Goal: Information Seeking & Learning: Learn about a topic

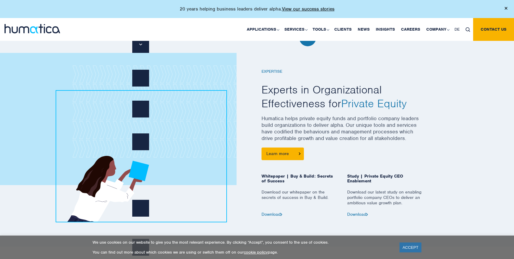
scroll to position [251, 0]
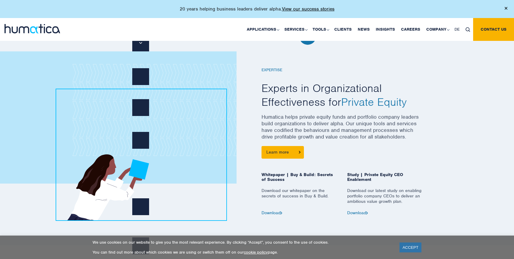
click at [342, 122] on p "Humatica helps private equity funds and portfolio company leaders build organiz…" at bounding box center [343, 130] width 162 height 32
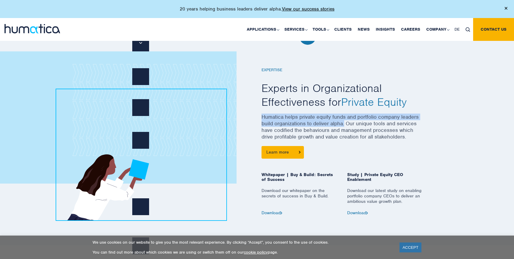
drag, startPoint x: 344, startPoint y: 122, endPoint x: 263, endPoint y: 116, distance: 82.0
click at [263, 116] on p "Humatica helps private equity funds and portfolio company leaders build organiz…" at bounding box center [343, 130] width 162 height 32
copy p "Humatica helps private equity funds and portfolio company leaders build organiz…"
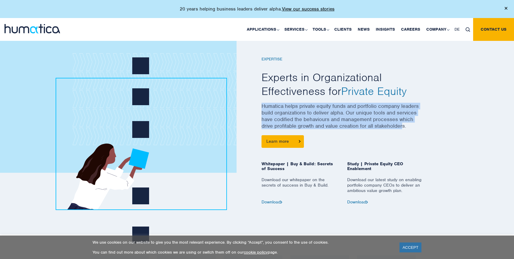
drag, startPoint x: 404, startPoint y: 127, endPoint x: 262, endPoint y: 108, distance: 143.6
click at [262, 108] on p "Humatica helps private equity funds and portfolio company leaders build organiz…" at bounding box center [343, 119] width 162 height 32
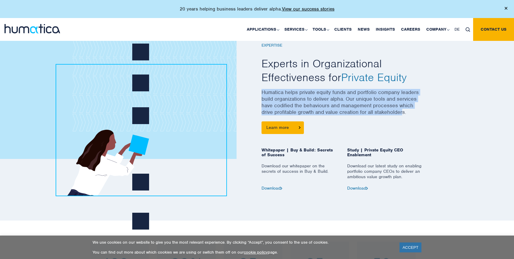
click at [350, 108] on p "Humatica helps private equity funds and portfolio company leaders build organiz…" at bounding box center [343, 105] width 162 height 32
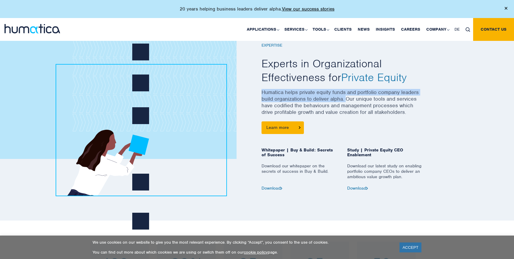
drag, startPoint x: 346, startPoint y: 100, endPoint x: 263, endPoint y: 94, distance: 83.3
click at [263, 94] on p "Humatica helps private equity funds and portfolio company leaders build organiz…" at bounding box center [343, 105] width 162 height 32
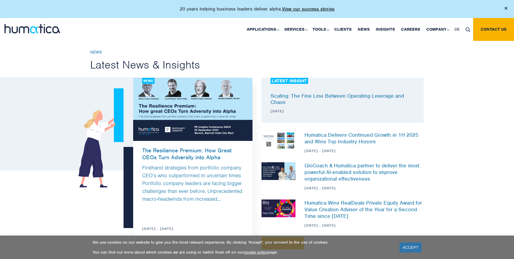
scroll to position [1503, 0]
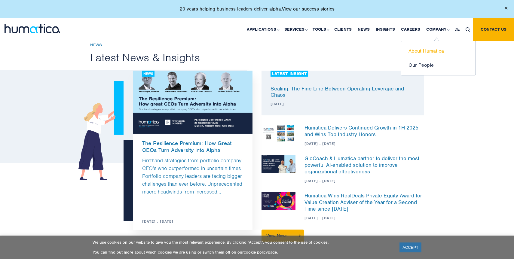
click at [428, 53] on link "About Humatica" at bounding box center [438, 51] width 75 height 14
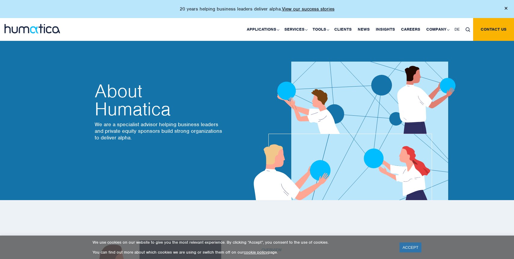
scroll to position [54, 0]
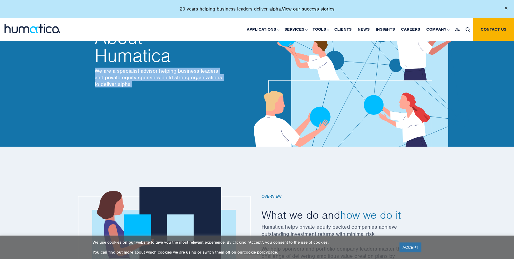
drag, startPoint x: 146, startPoint y: 85, endPoint x: 95, endPoint y: 72, distance: 52.5
click at [95, 72] on p "We are a specialist advisor helping business leaders and private equity sponsor…" at bounding box center [159, 78] width 129 height 20
copy p "We are a specialist advisor helping business leaders and private equity sponsor…"
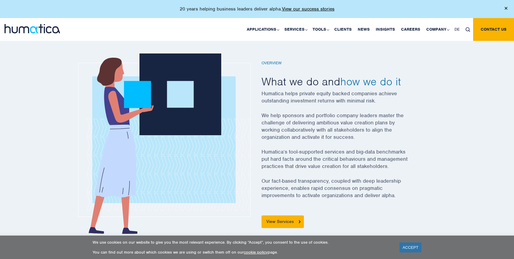
scroll to position [191, 0]
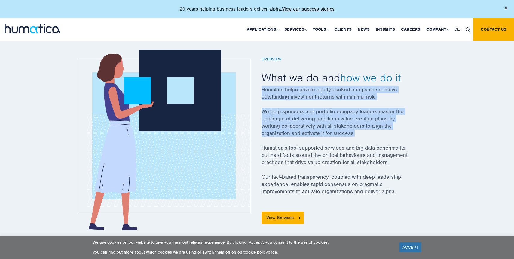
drag, startPoint x: 263, startPoint y: 88, endPoint x: 365, endPoint y: 132, distance: 110.6
click at [365, 132] on div "Overview What we do and how we do it Humatica helps private equity backed compa…" at bounding box center [343, 141] width 162 height 168
copy div "Humatica helps private equity backed companies achieve outstanding investment r…"
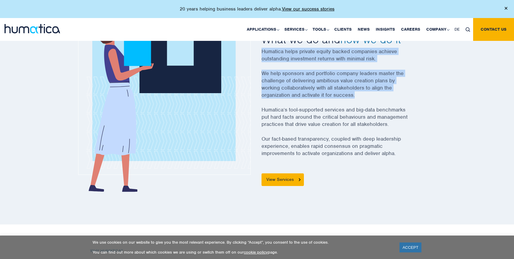
scroll to position [230, 0]
